Goal: Information Seeking & Learning: Learn about a topic

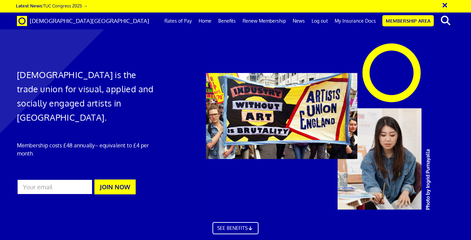
scroll to position [817, 0]
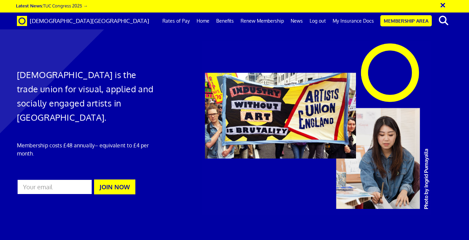
scroll to position [0, 3]
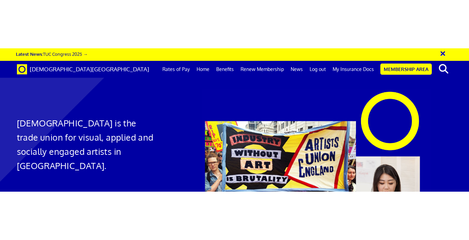
scroll to position [1764, 0]
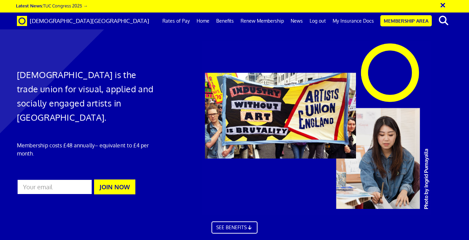
scroll to position [403, 0]
drag, startPoint x: 73, startPoint y: 142, endPoint x: 81, endPoint y: 3, distance: 138.3
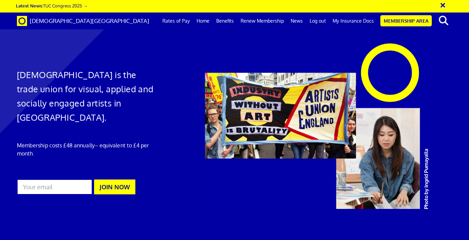
scroll to position [827, 0]
drag, startPoint x: 163, startPoint y: 143, endPoint x: 250, endPoint y: 9, distance: 159.3
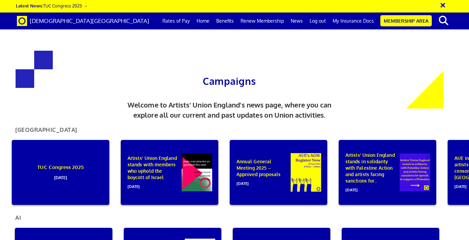
scroll to position [268, 0]
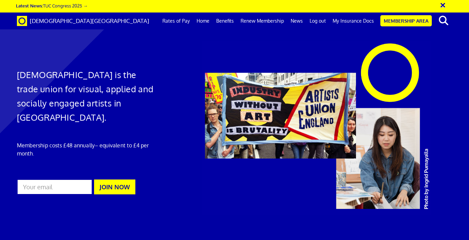
scroll to position [0, 112]
drag, startPoint x: 287, startPoint y: 147, endPoint x: 258, endPoint y: 28, distance: 122.2
drag, startPoint x: 288, startPoint y: 147, endPoint x: 200, endPoint y: 1, distance: 170.7
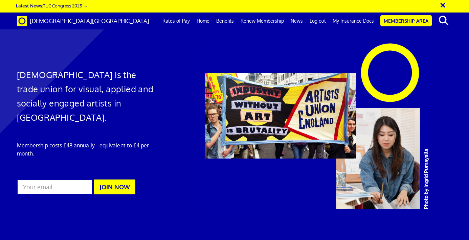
drag, startPoint x: 405, startPoint y: 141, endPoint x: 205, endPoint y: 28, distance: 229.5
